Goal: Information Seeking & Learning: Learn about a topic

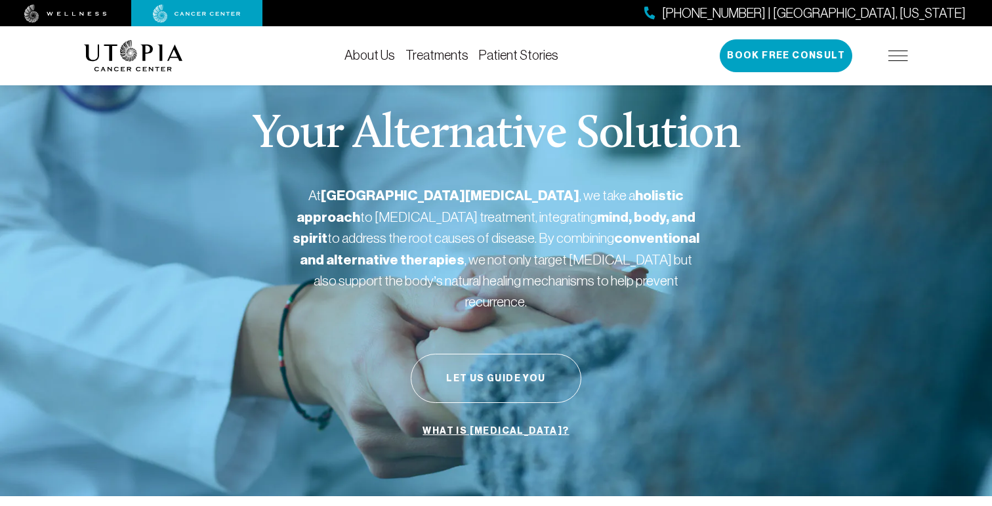
click at [431, 54] on link "Treatments" at bounding box center [437, 55] width 63 height 14
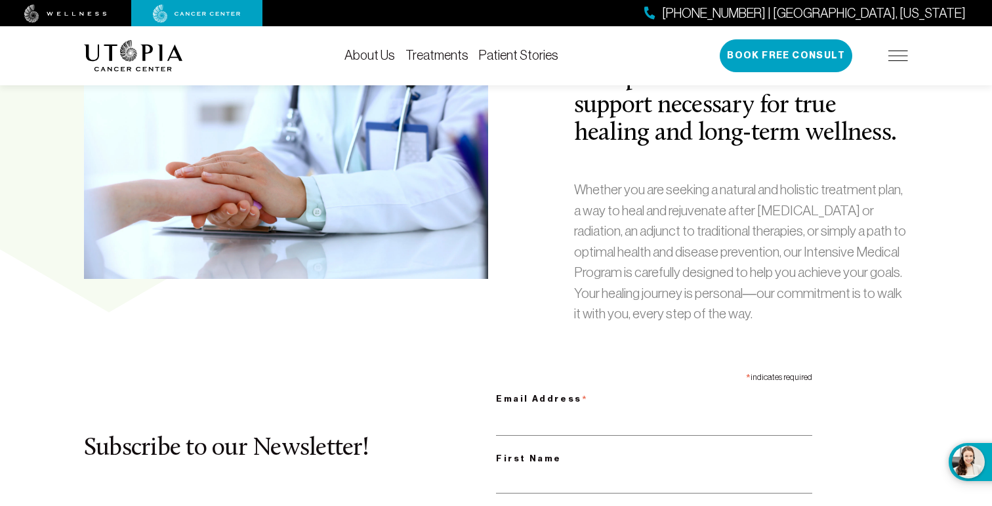
scroll to position [598, 0]
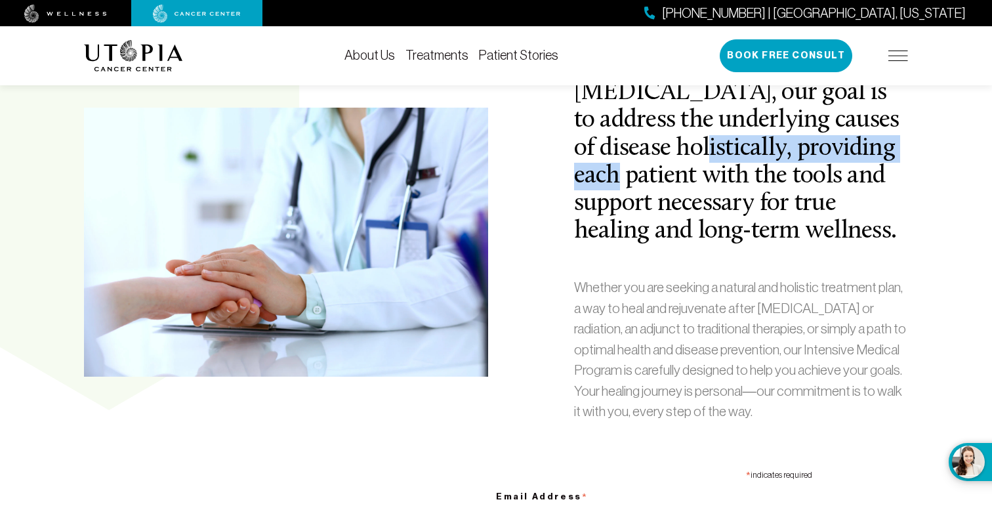
drag, startPoint x: 576, startPoint y: 97, endPoint x: 616, endPoint y: 175, distance: 87.2
click at [616, 175] on h2 "At Utopia Wellness and [MEDICAL_DATA], our goal is to address the underlying ca…" at bounding box center [741, 149] width 334 height 194
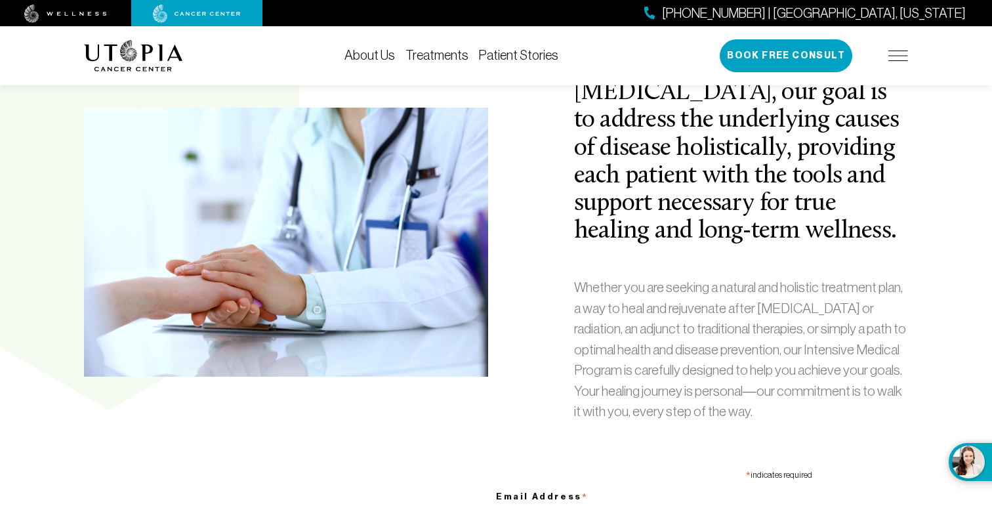
scroll to position [448, 0]
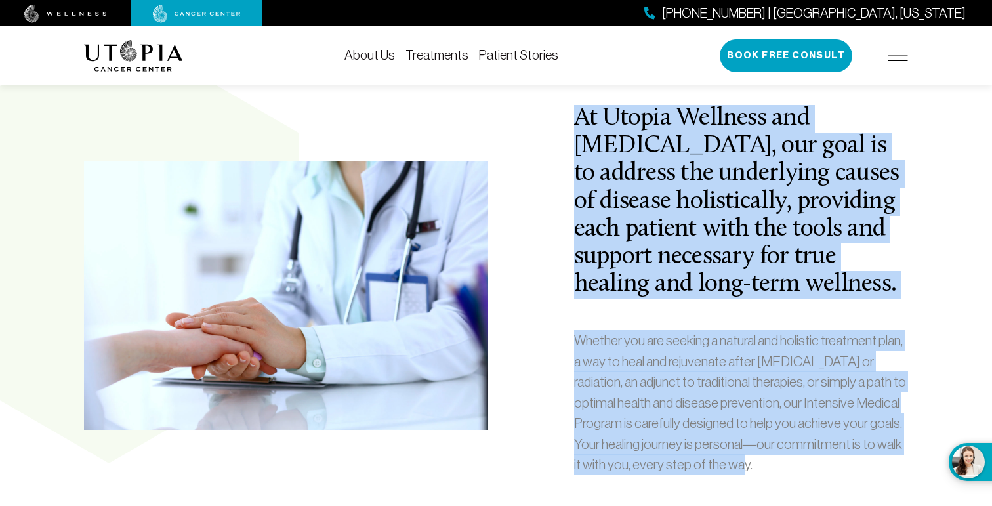
drag, startPoint x: 584, startPoint y: 140, endPoint x: 751, endPoint y: 484, distance: 382.2
click at [751, 484] on div "At Utopia Wellness and [MEDICAL_DATA], our goal is to address the underlying ca…" at bounding box center [741, 295] width 350 height 381
click at [751, 475] on p "Whether you are seeking a natural and holistic treatment plan, a way to heal an…" at bounding box center [741, 402] width 334 height 145
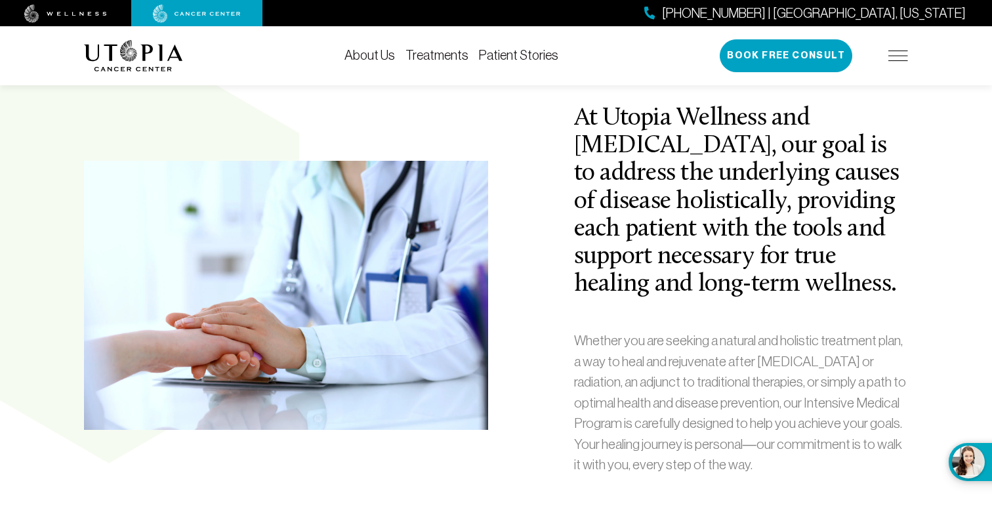
click at [425, 57] on link "Treatments" at bounding box center [437, 55] width 63 height 14
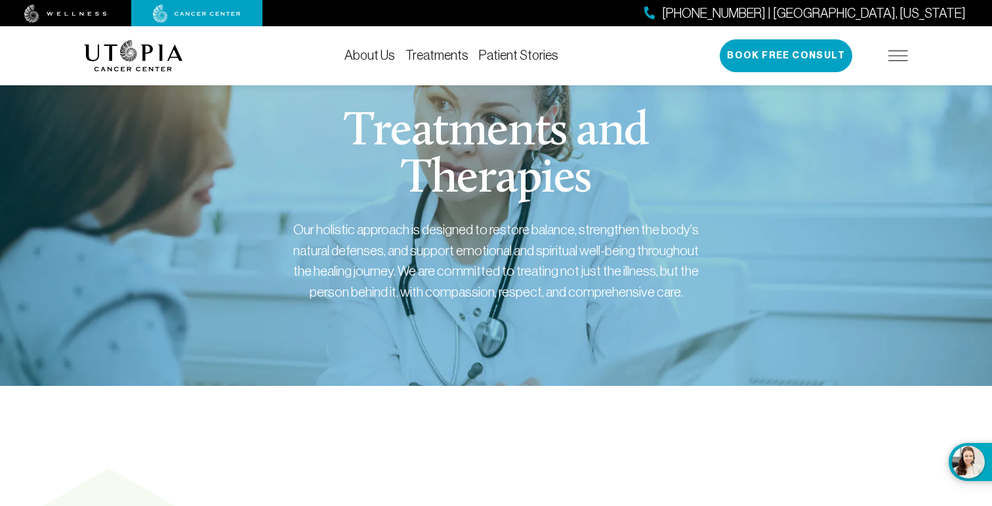
scroll to position [0, 0]
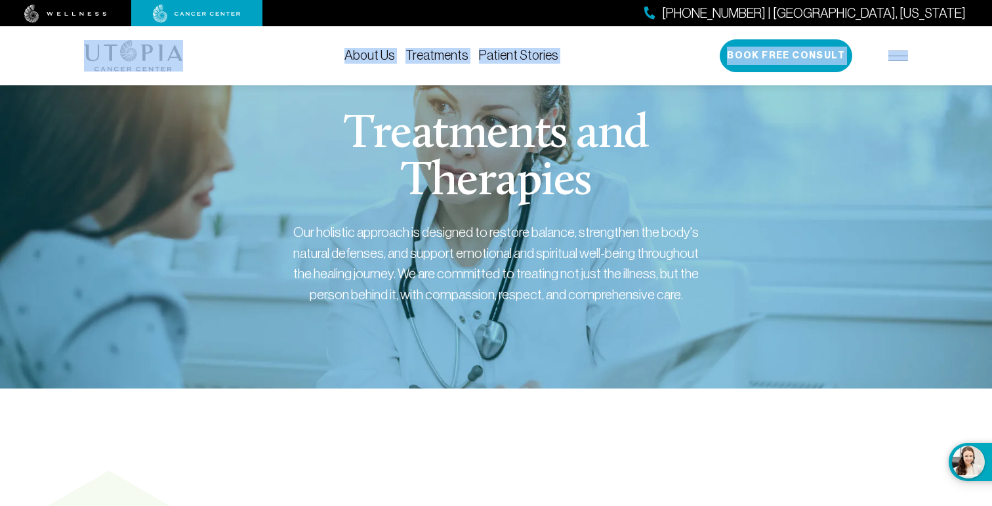
drag, startPoint x: 65, startPoint y: 39, endPoint x: 919, endPoint y: 68, distance: 855.0
click at [919, 68] on div "About Us Treatments Patient Stories [PHONE_NUMBER] | [GEOGRAPHIC_DATA], [US_STA…" at bounding box center [496, 55] width 992 height 59
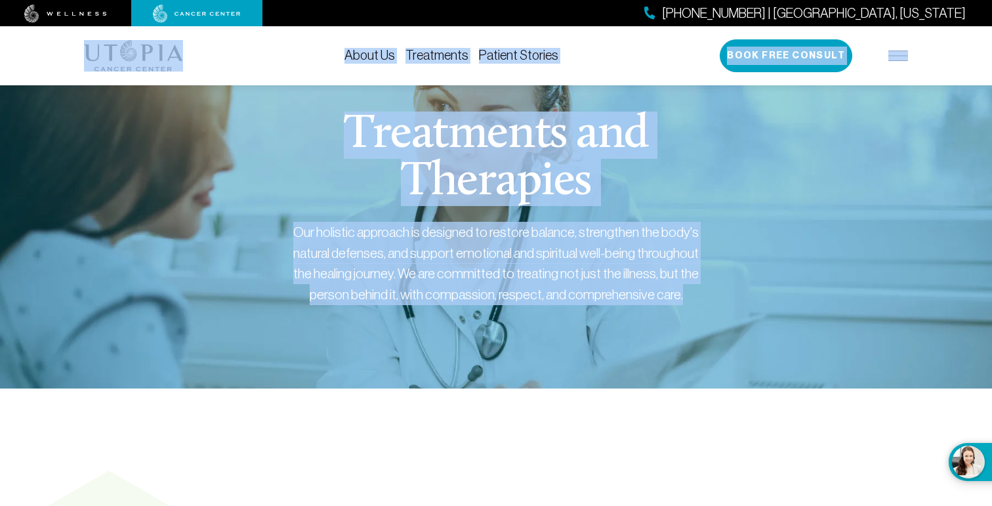
drag, startPoint x: 68, startPoint y: 39, endPoint x: 636, endPoint y: 326, distance: 636.6
click at [636, 326] on div "Treatments and Therapies Our holistic approach is designed to restore balance, …" at bounding box center [496, 223] width 824 height 329
drag, startPoint x: 636, startPoint y: 326, endPoint x: 41, endPoint y: 40, distance: 659.6
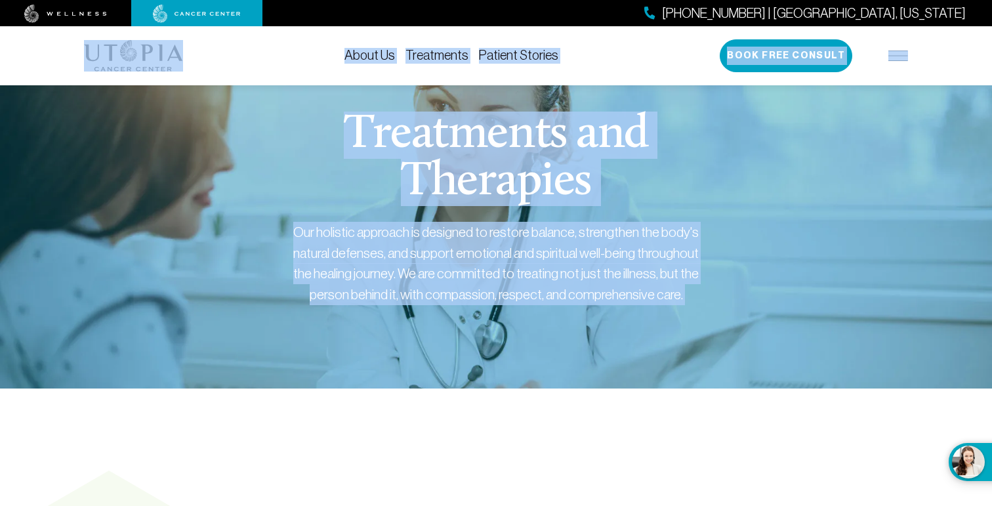
click at [41, 40] on div "About Us Treatments Patient Stories [PHONE_NUMBER] | [GEOGRAPHIC_DATA], [US_STA…" at bounding box center [496, 55] width 992 height 59
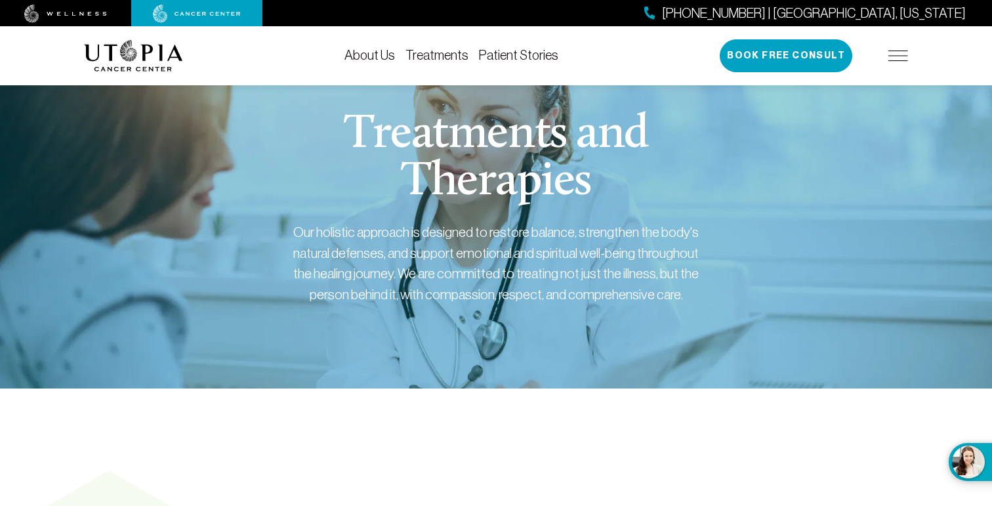
click at [374, 48] on link "About Us" at bounding box center [370, 55] width 51 height 14
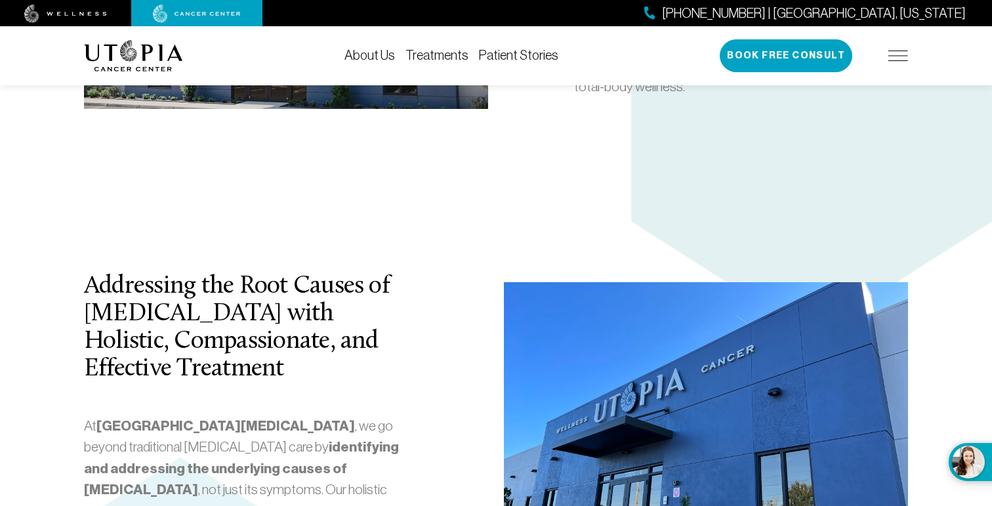
scroll to position [2343, 0]
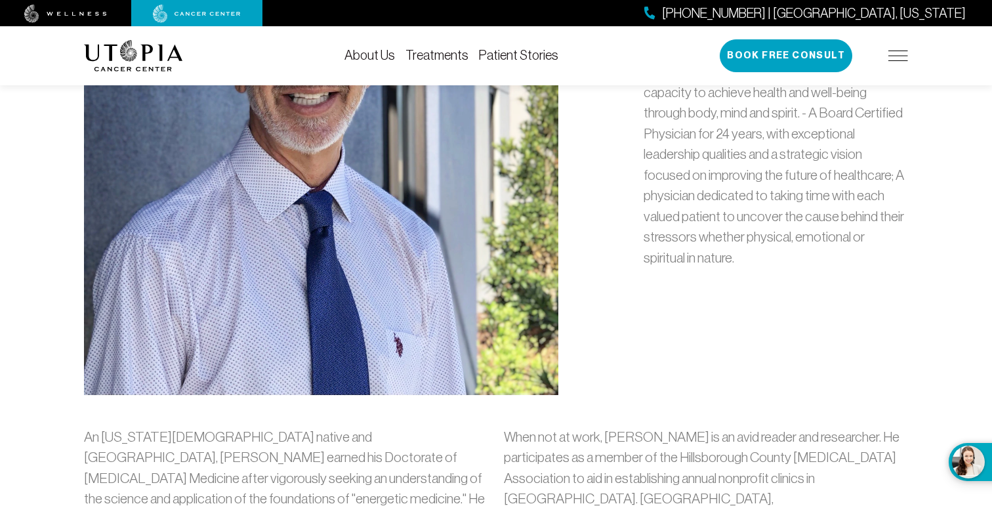
click at [450, 54] on link "Treatments" at bounding box center [437, 55] width 63 height 14
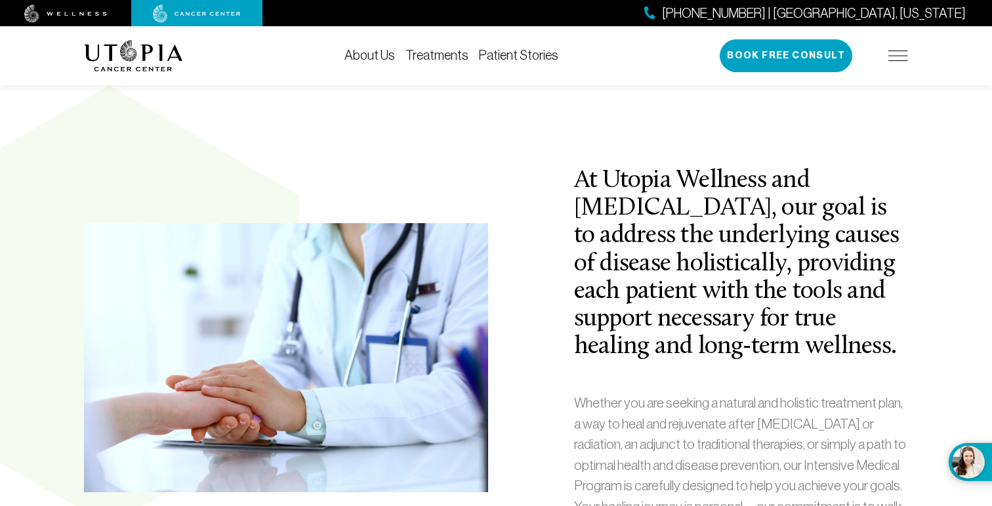
scroll to position [58, 0]
